Goal: Information Seeking & Learning: Learn about a topic

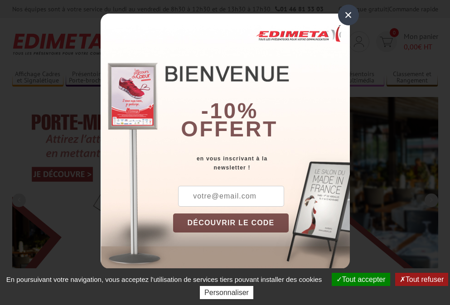
click at [360, 279] on button "Tout accepter" at bounding box center [361, 279] width 58 height 13
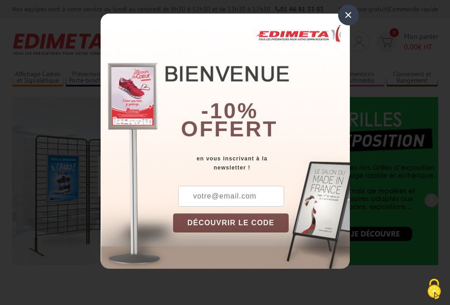
click at [348, 15] on div "×" at bounding box center [348, 15] width 21 height 21
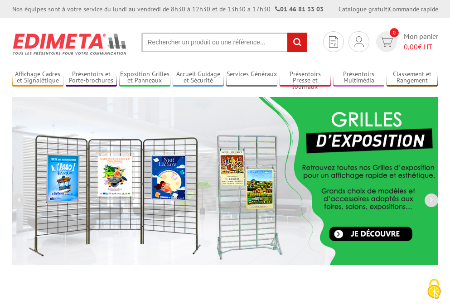
click at [0, 0] on div "Nos équipes sont à votre service du lundi au vendredi de 8h30 à 12h30 et de 13h…" at bounding box center [225, 9] width 450 height 18
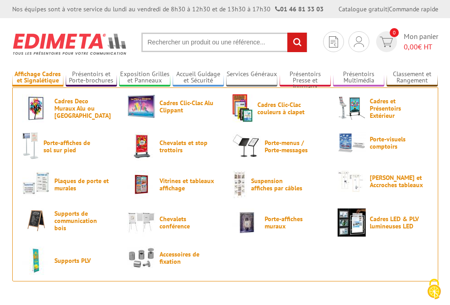
click at [38, 78] on link "Affichage Cadres et Signalétique" at bounding box center [37, 77] width 51 height 15
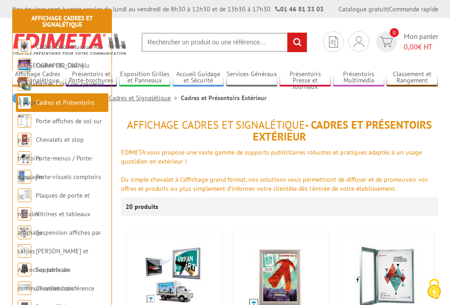
scroll to position [194, 0]
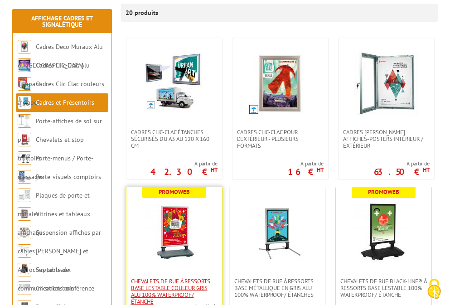
click at [174, 291] on span "Chevalets de rue à ressorts base lestable couleur Gris Alu 100% waterproof/ éta…" at bounding box center [174, 291] width 87 height 27
